Goal: Obtain resource: Obtain resource

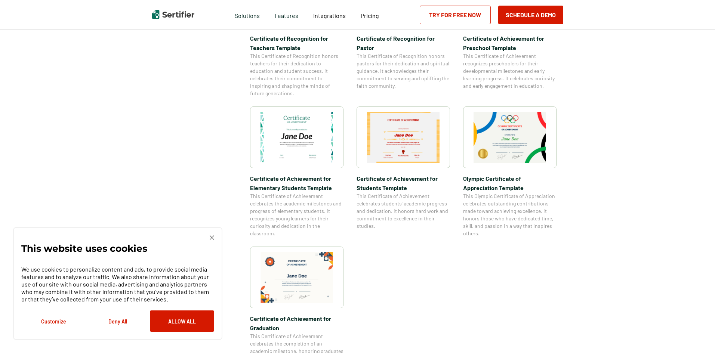
scroll to position [448, 0]
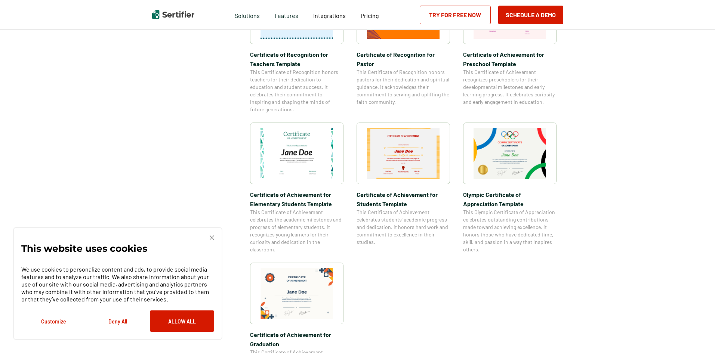
click at [301, 163] on img at bounding box center [296, 153] width 72 height 51
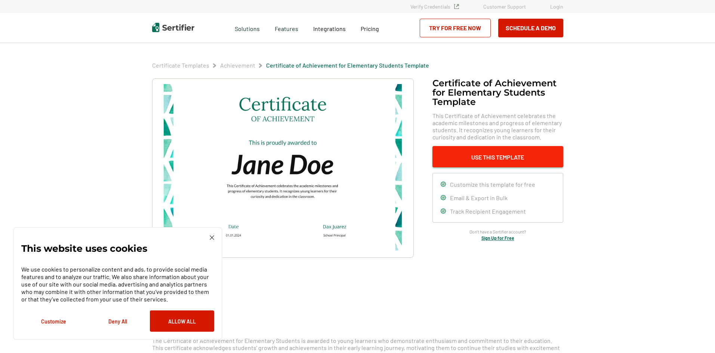
click at [532, 154] on button "Use This Template" at bounding box center [497, 156] width 131 height 21
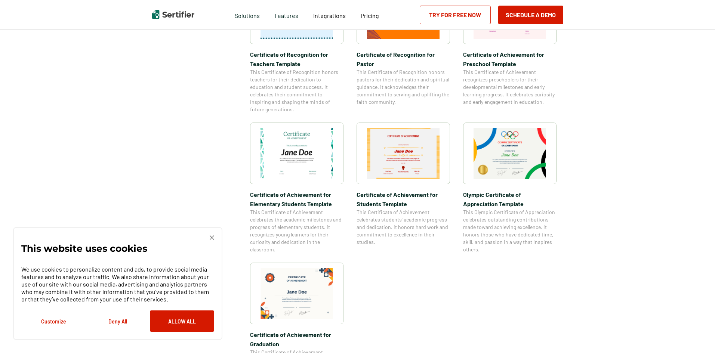
scroll to position [977, 0]
